Goal: Navigation & Orientation: Find specific page/section

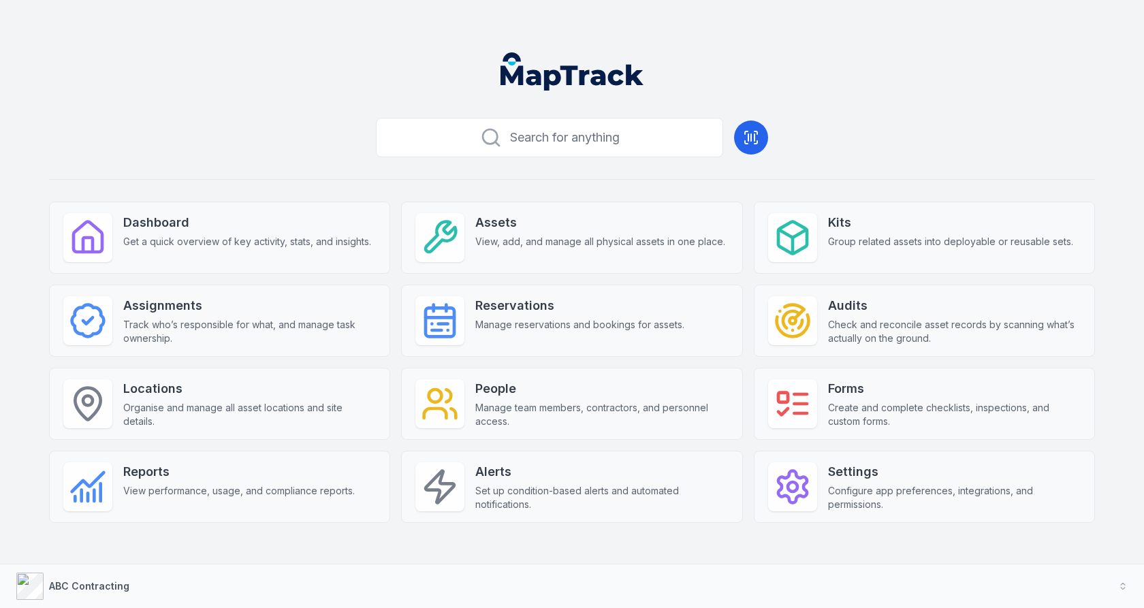
click at [276, 80] on header at bounding box center [571, 77] width 1111 height 71
click at [160, 121] on div "Search for anything Dashboard Get a quick overview of key activity, stats, and …" at bounding box center [572, 339] width 1046 height 454
click at [947, 126] on div "Search for anything Dashboard Get a quick overview of key activity, stats, and …" at bounding box center [572, 339] width 1046 height 454
click at [329, 163] on div "Search for anything Dashboard Get a quick overview of key activity, stats, and …" at bounding box center [572, 339] width 1046 height 454
click at [315, 153] on div "Search for anything Dashboard Get a quick overview of key activity, stats, and …" at bounding box center [572, 339] width 1046 height 454
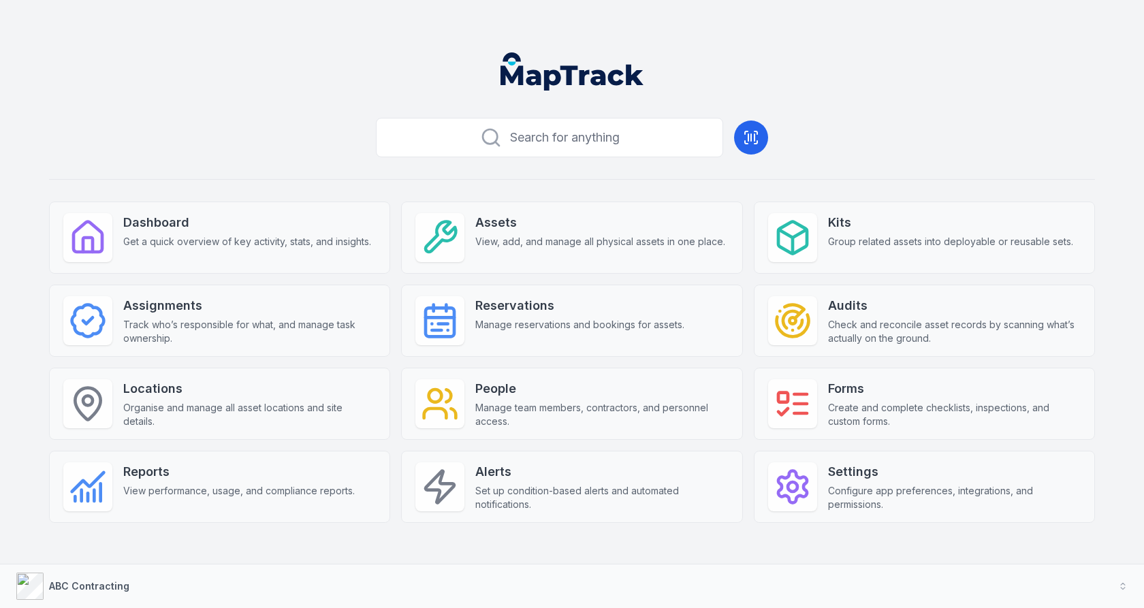
click at [793, 147] on div "Search for anything Dashboard Get a quick overview of key activity, stats, and …" at bounding box center [572, 339] width 1046 height 454
click at [316, 116] on div "Search for anything Dashboard Get a quick overview of key activity, stats, and …" at bounding box center [572, 339] width 1046 height 454
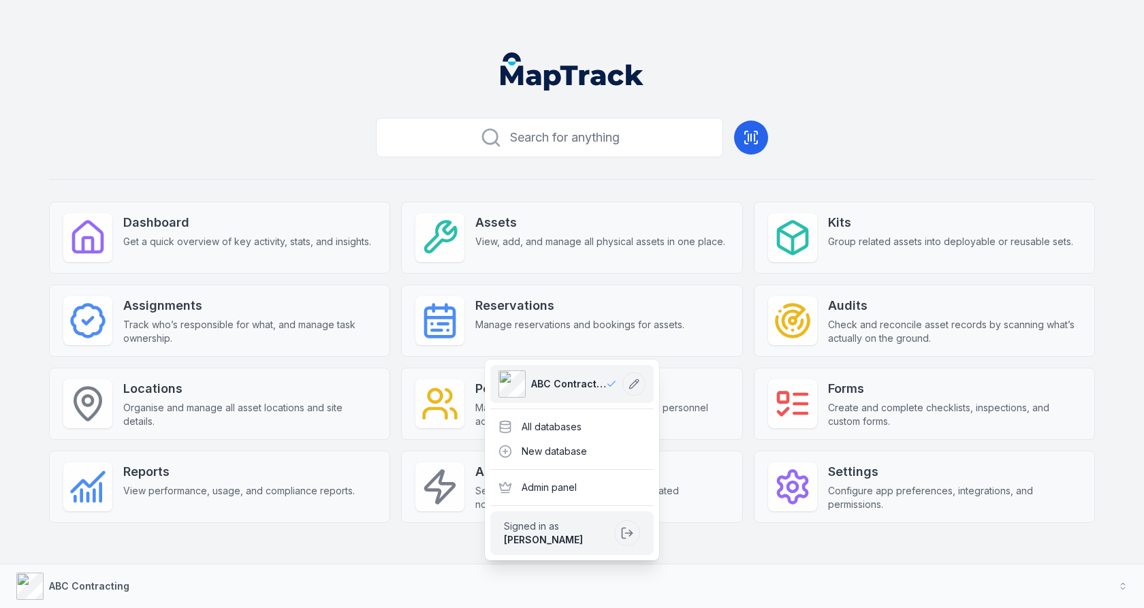
click at [350, 178] on div "Search for anything Dashboard Get a quick overview of key activity, stats, and …" at bounding box center [572, 339] width 1046 height 454
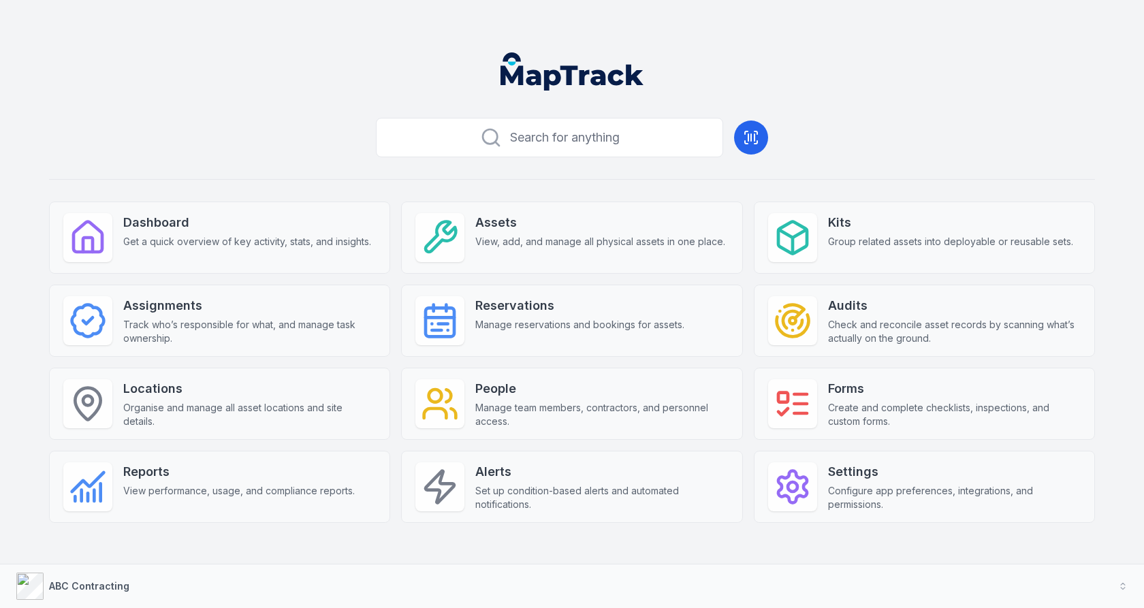
click at [635, 183] on div "Search for anything Dashboard Get a quick overview of key activity, stats, and …" at bounding box center [572, 339] width 1046 height 454
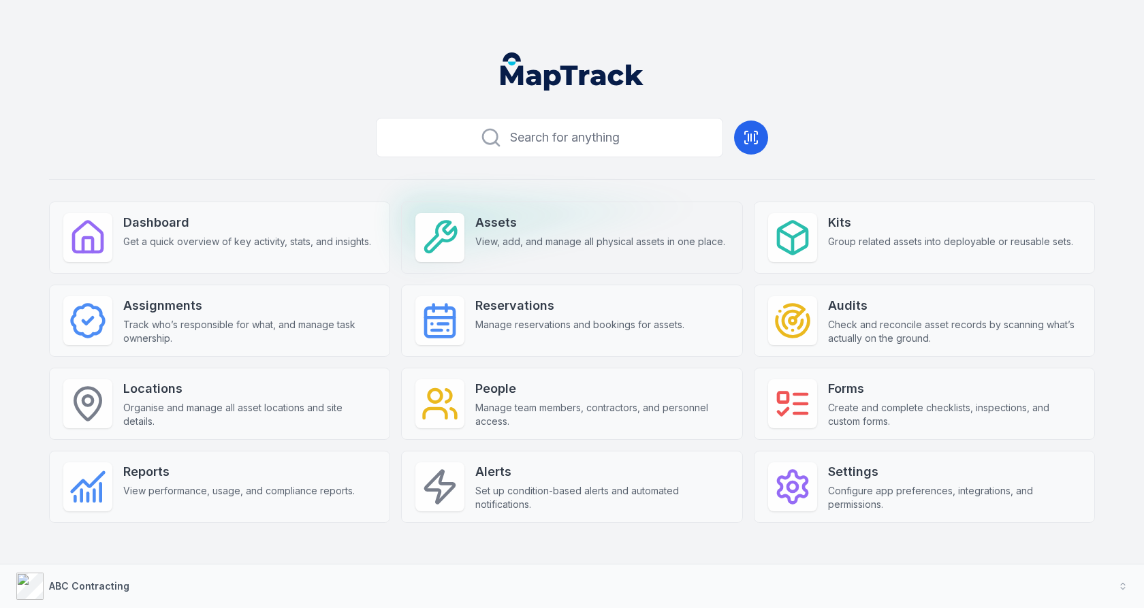
click at [443, 242] on icon at bounding box center [441, 237] width 30 height 30
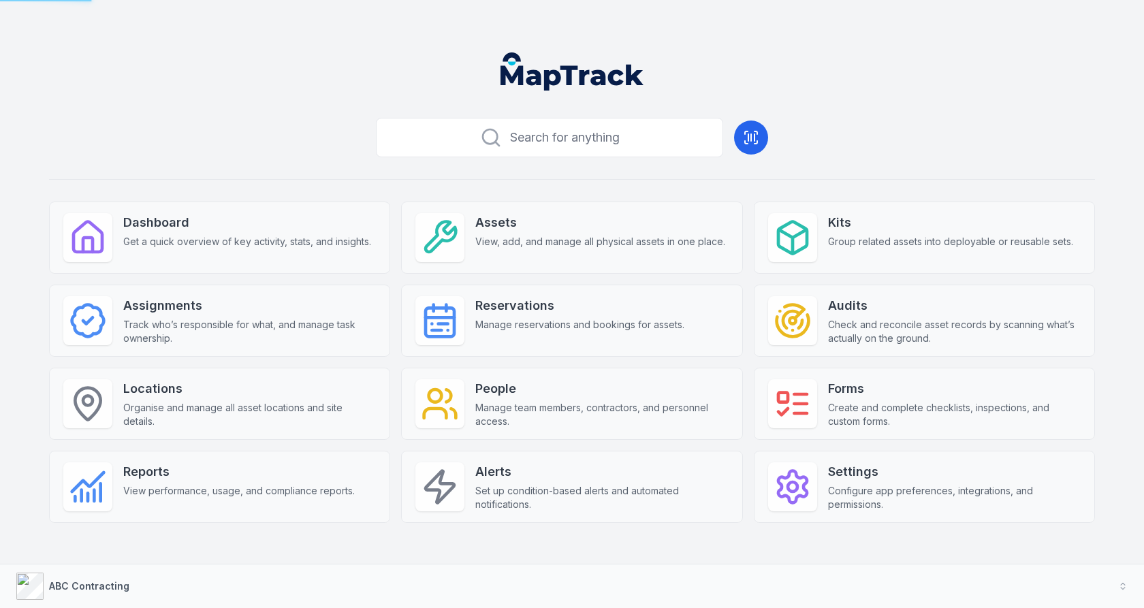
click at [306, 167] on div "Search for anything Dashboard Get a quick overview of key activity, stats, and …" at bounding box center [572, 339] width 1046 height 454
